Goal: Information Seeking & Learning: Learn about a topic

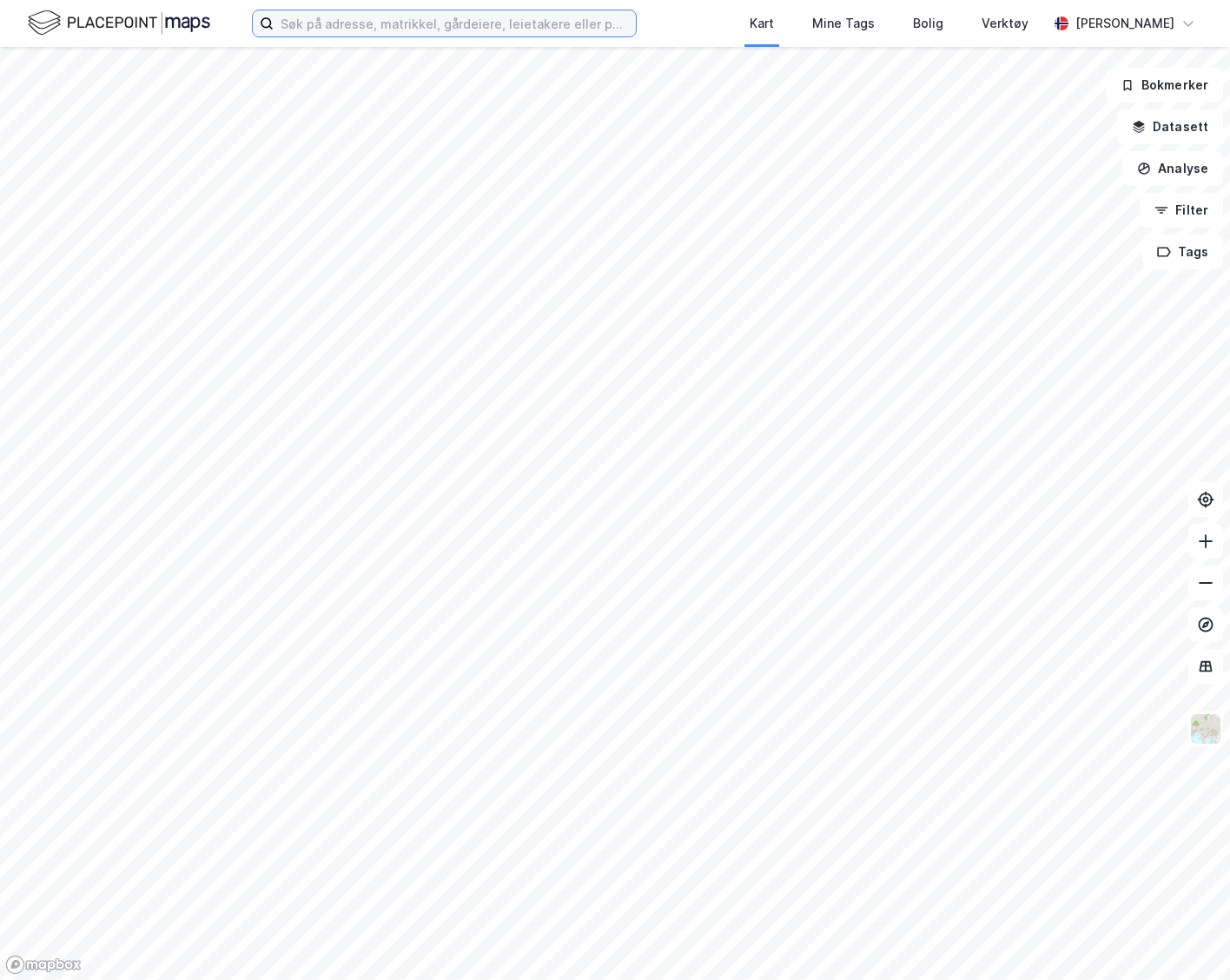
click at [315, 23] on input at bounding box center [454, 23] width 362 height 26
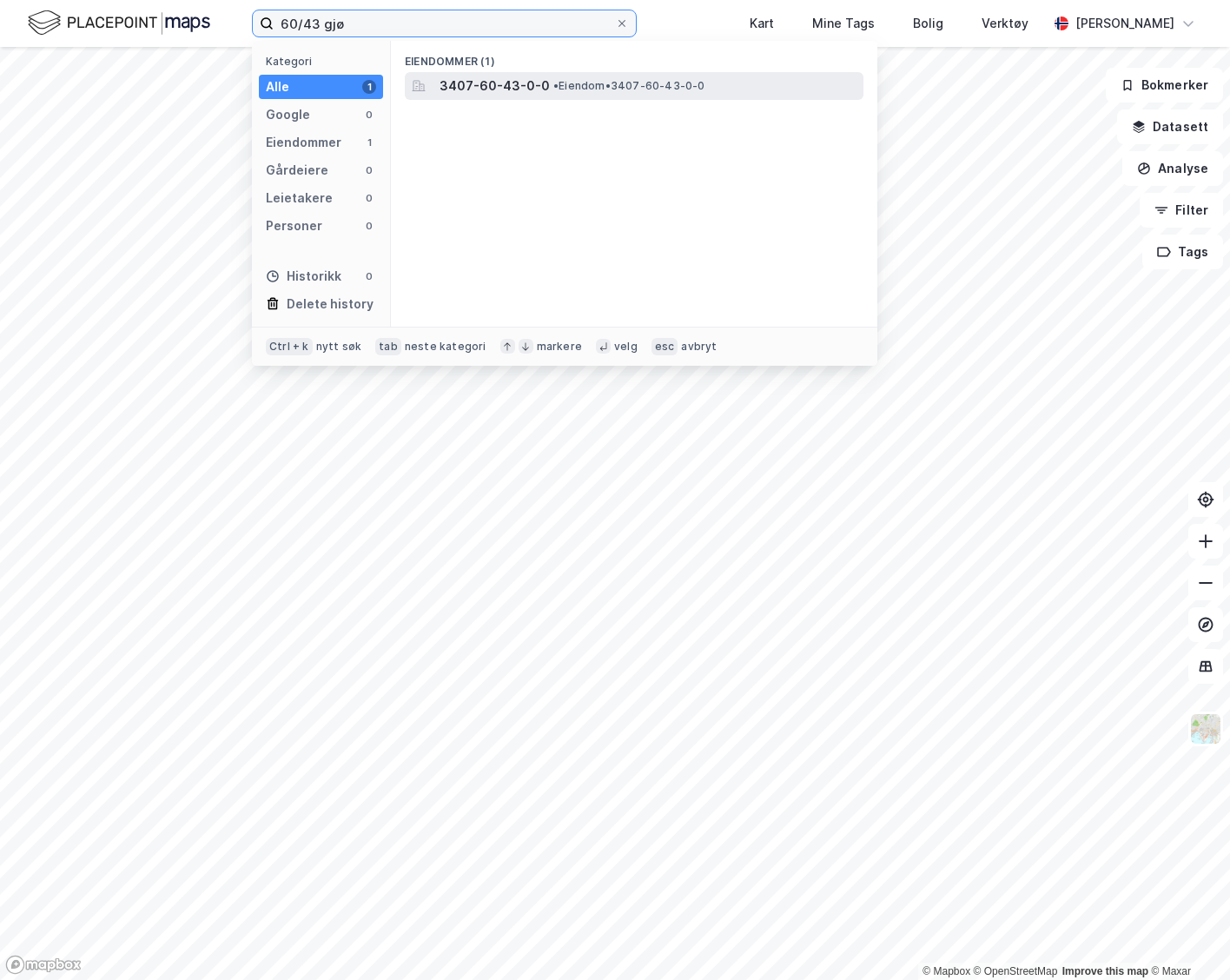
type input "60/43 gjø"
click at [587, 87] on span "• Eiendom • 3407-60-43-0-0" at bounding box center [629, 86] width 152 height 14
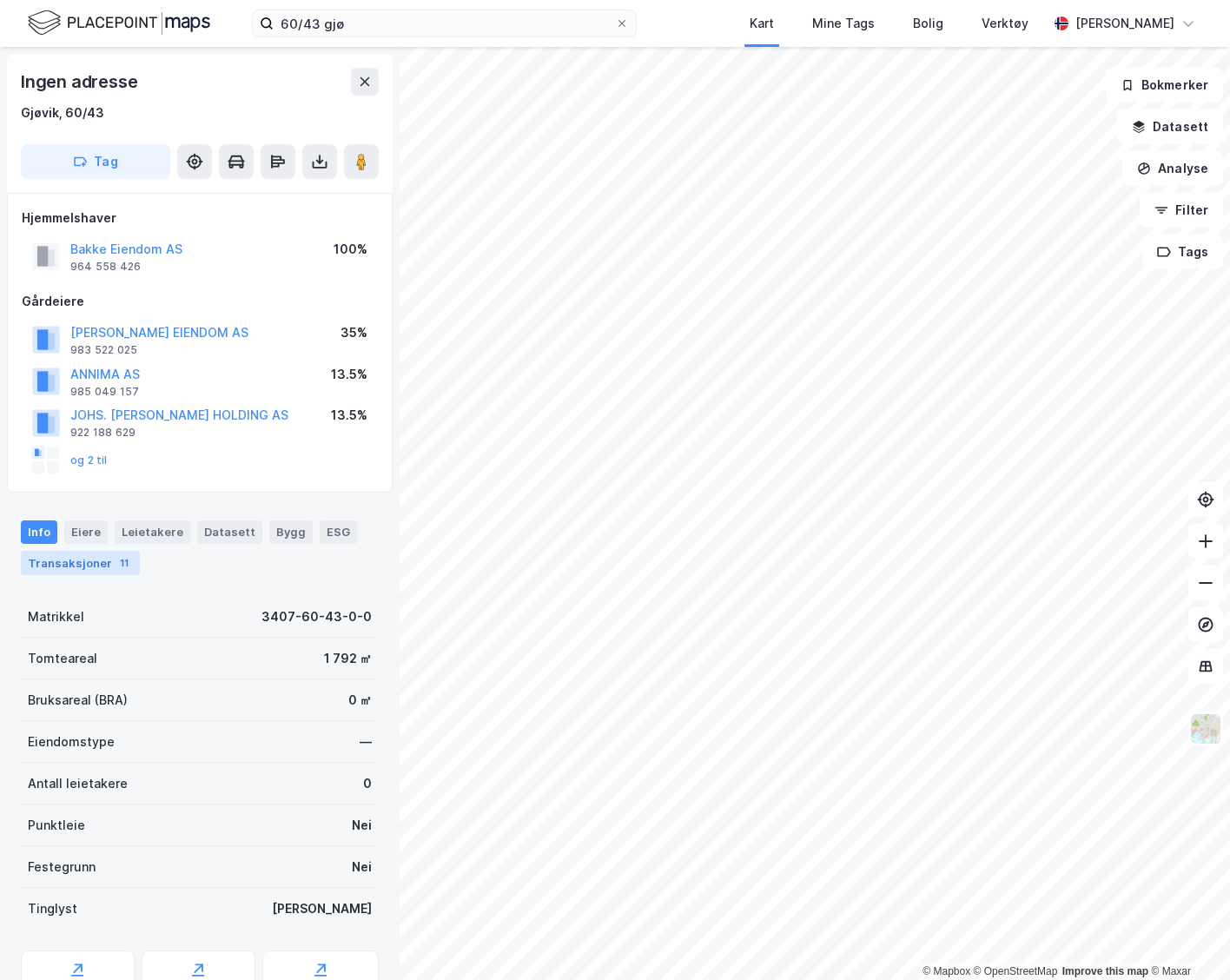
click at [86, 562] on div "Transaksjoner 11" at bounding box center [80, 562] width 119 height 24
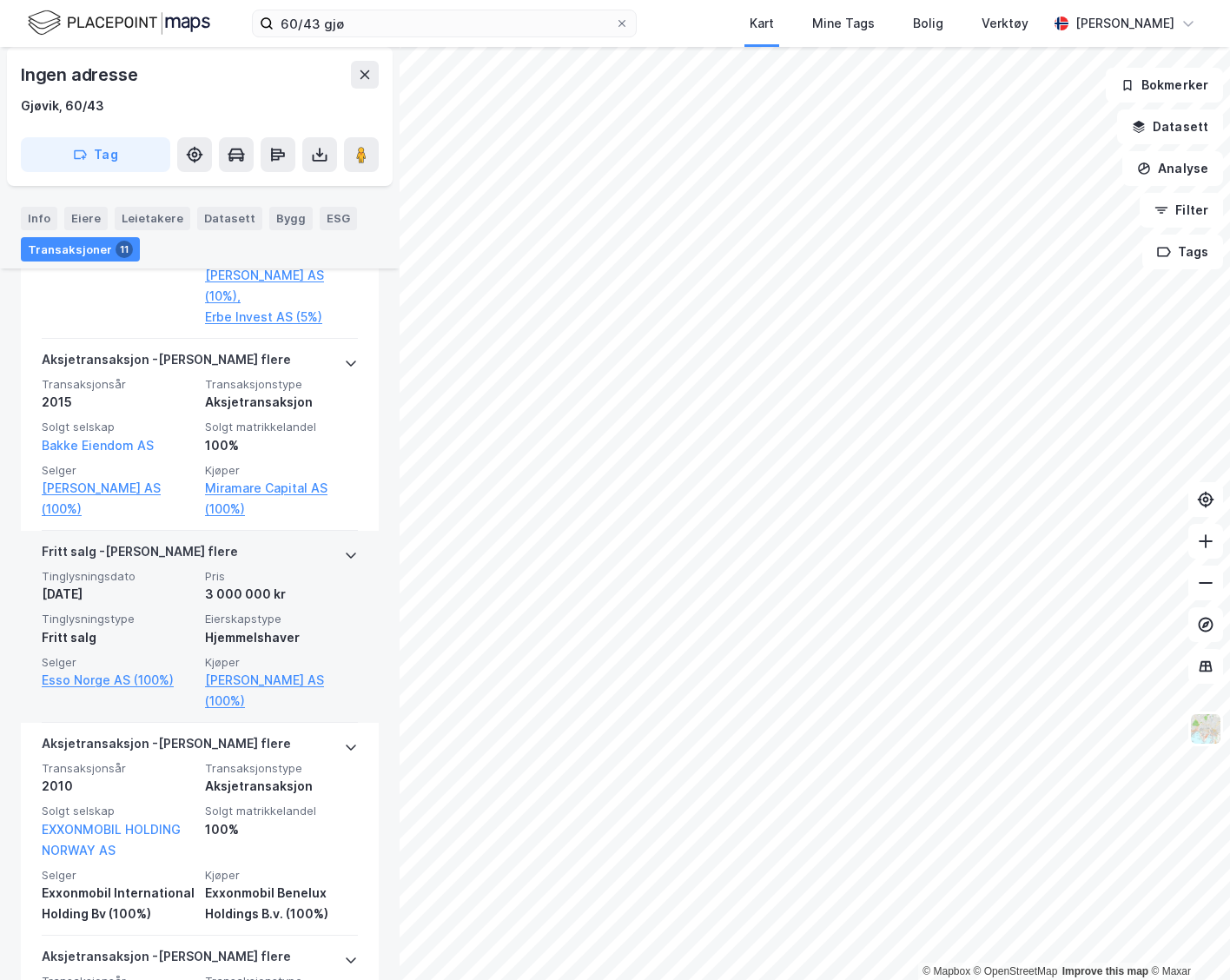
scroll to position [2433, 0]
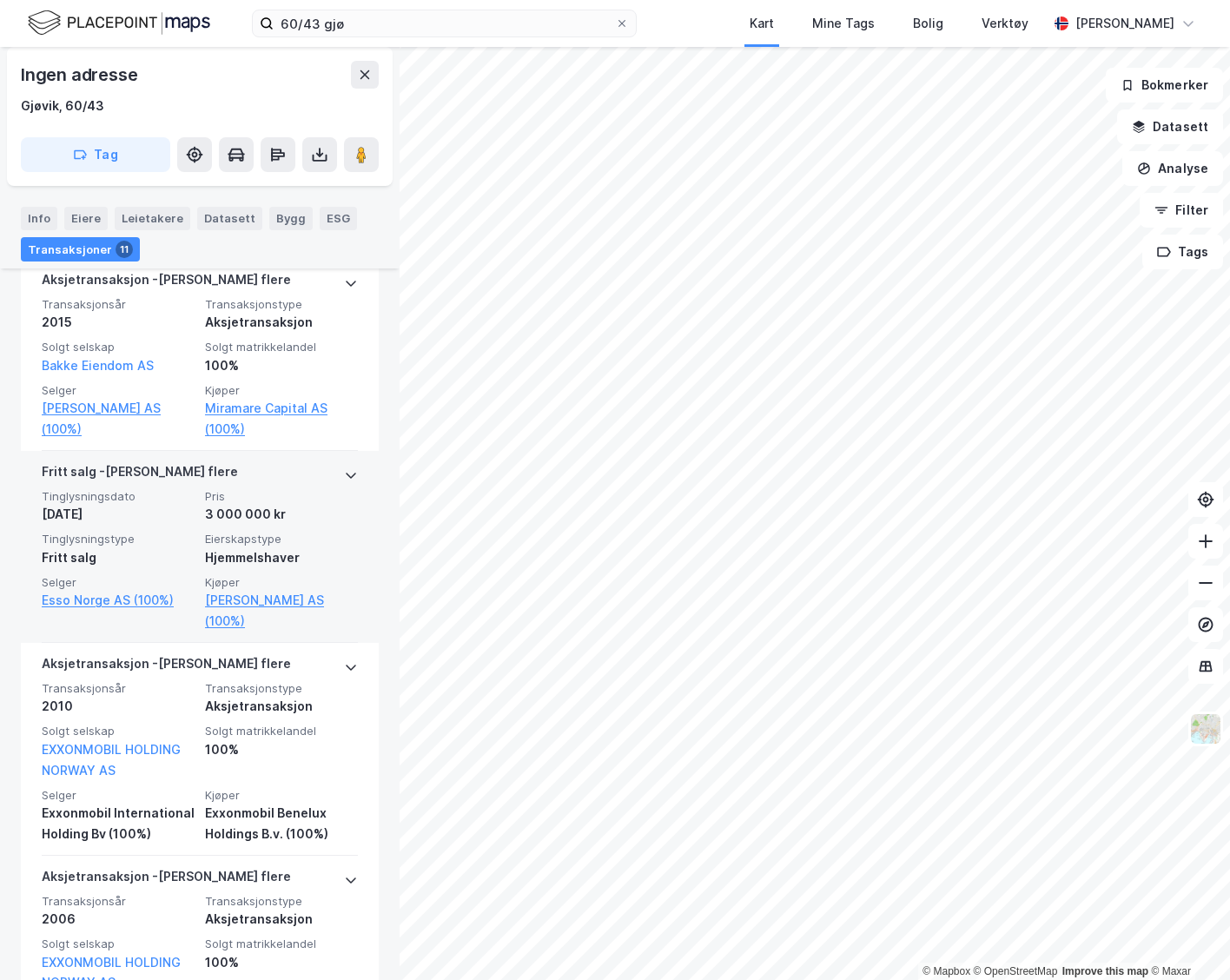
click at [277, 461] on div "[PERSON_NAME] flere" at bounding box center [200, 475] width 316 height 28
